Goal: Find specific page/section: Find specific page/section

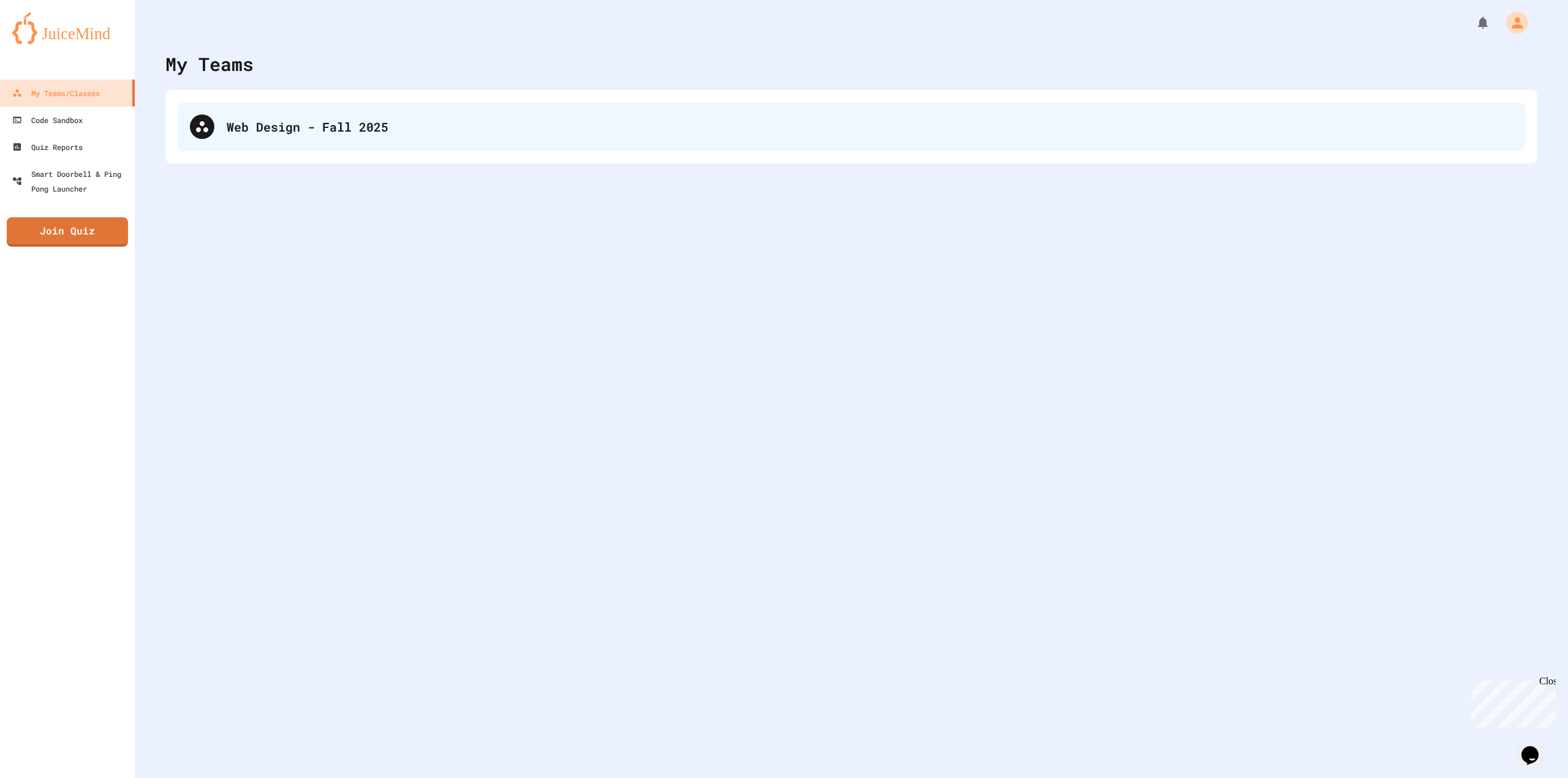
click at [205, 148] on div "Web Design - Fall 2025" at bounding box center [850, 127] width 1347 height 49
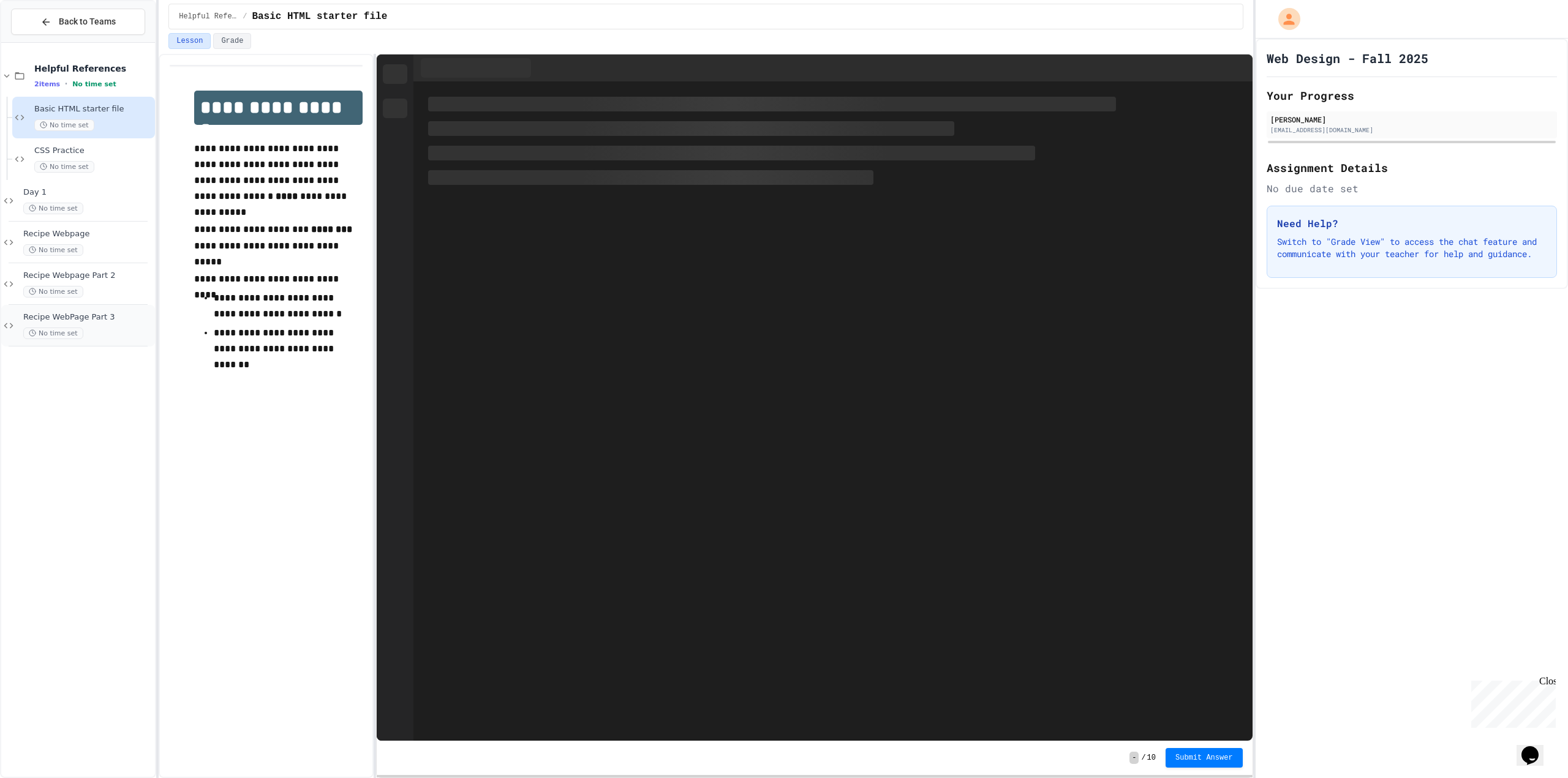
click at [83, 326] on div "Recipe WebPage Part 3 No time set" at bounding box center [88, 326] width 130 height 27
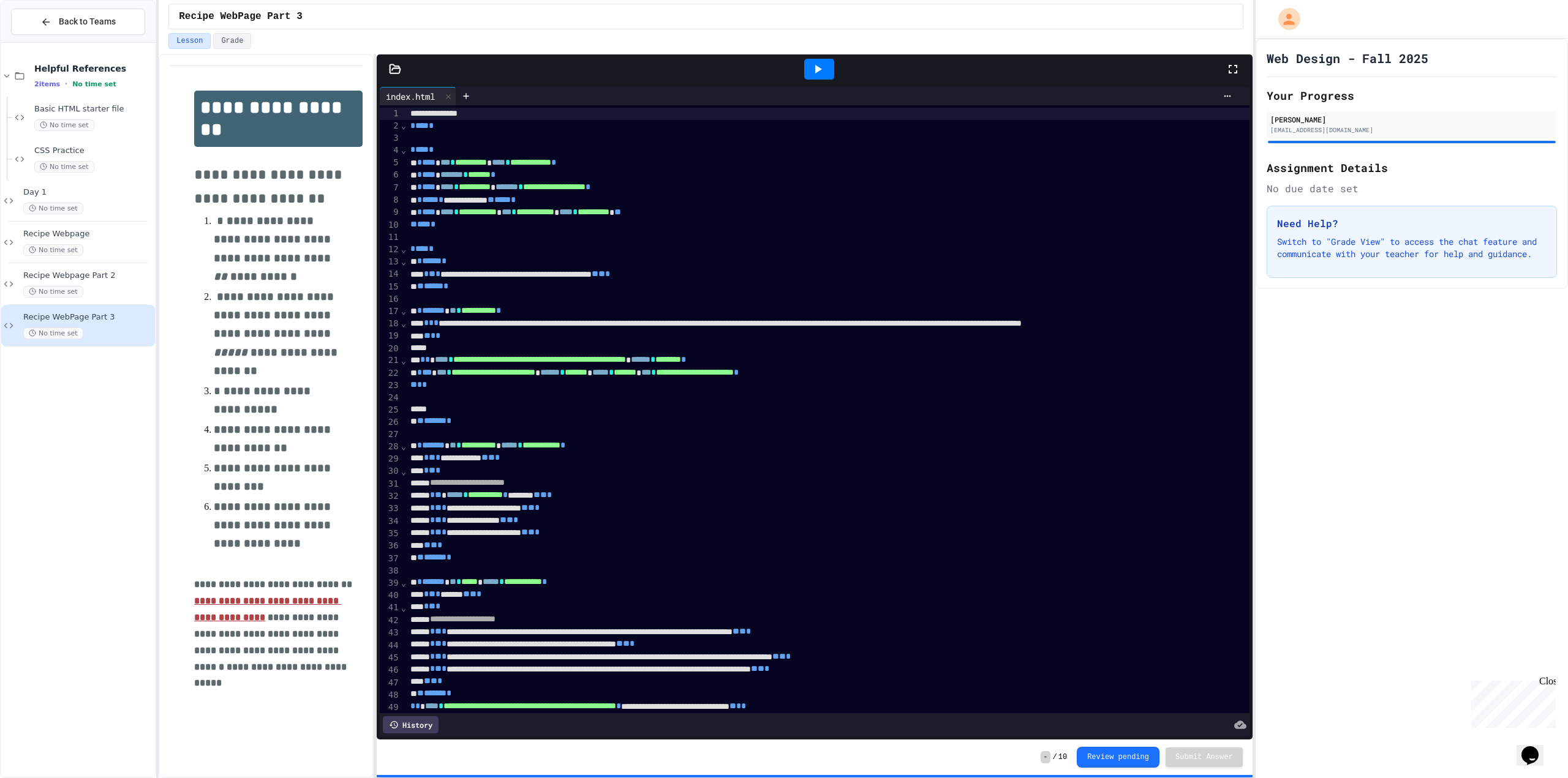
click at [399, 69] on icon at bounding box center [395, 68] width 10 height 8
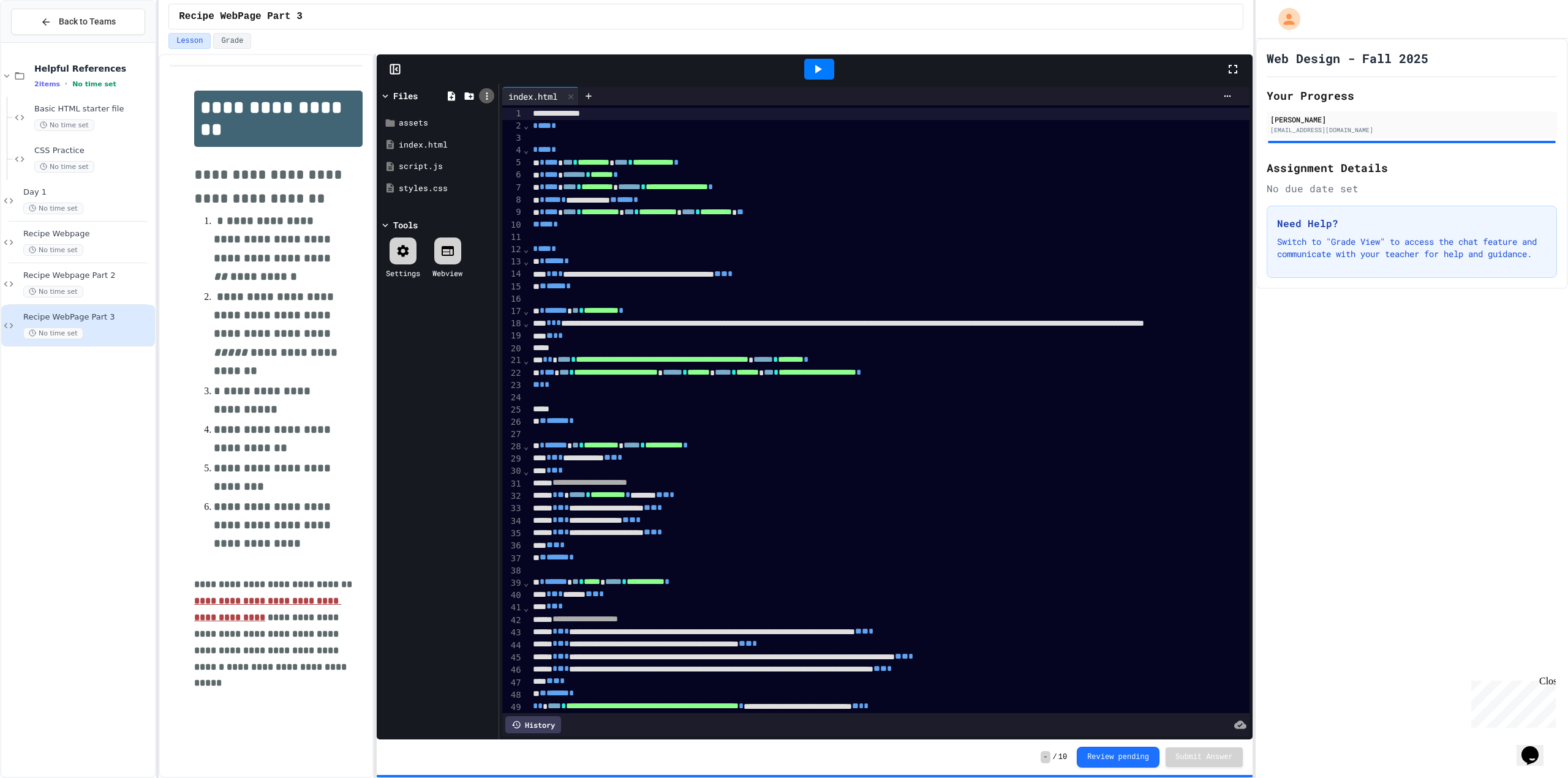
click at [488, 91] on icon at bounding box center [487, 96] width 11 height 11
